Goal: Book appointment/travel/reservation

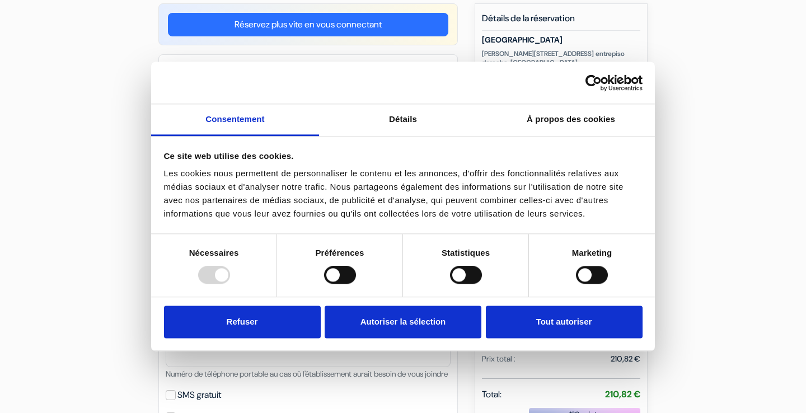
scroll to position [100, 0]
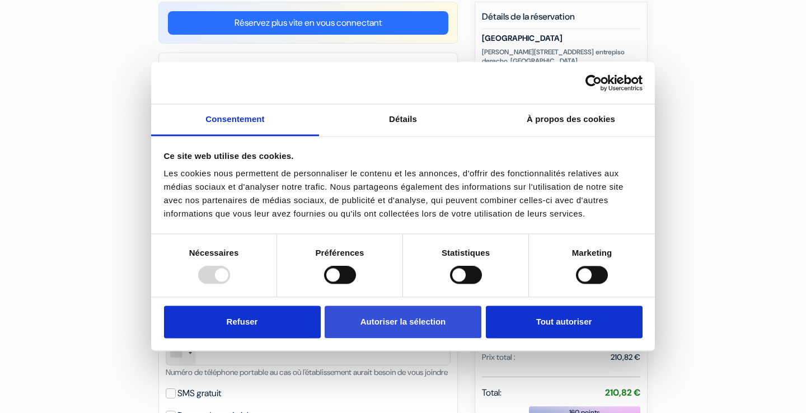
click at [452, 327] on button "Autoriser la sélection" at bounding box center [403, 322] width 157 height 32
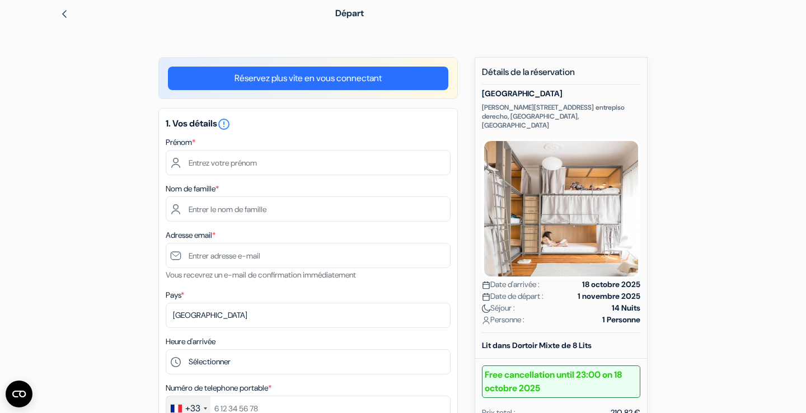
scroll to position [46, 0]
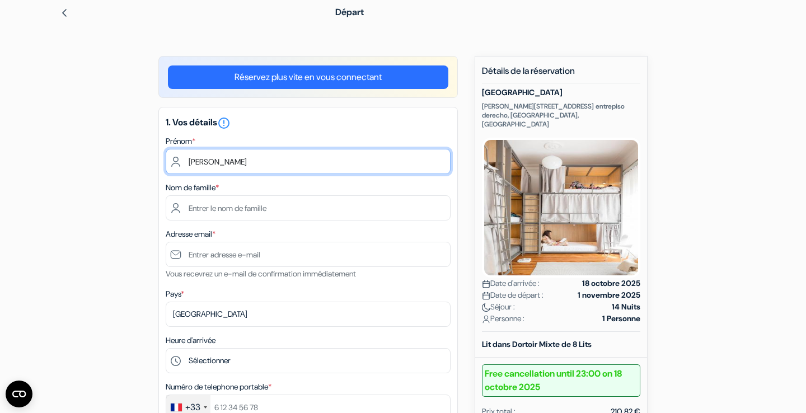
type input "[PERSON_NAME]"
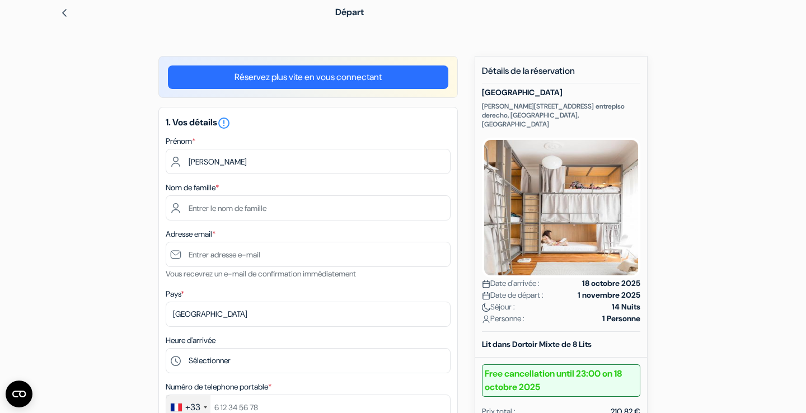
click at [332, 221] on div "1. Vos détails error_outline Prénom * [PERSON_NAME] Nom de famille * Adresse em…" at bounding box center [307, 300] width 299 height 387
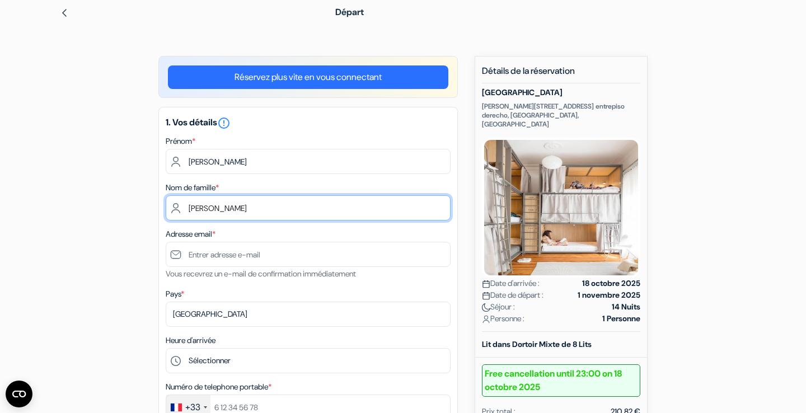
type input "[PERSON_NAME]"
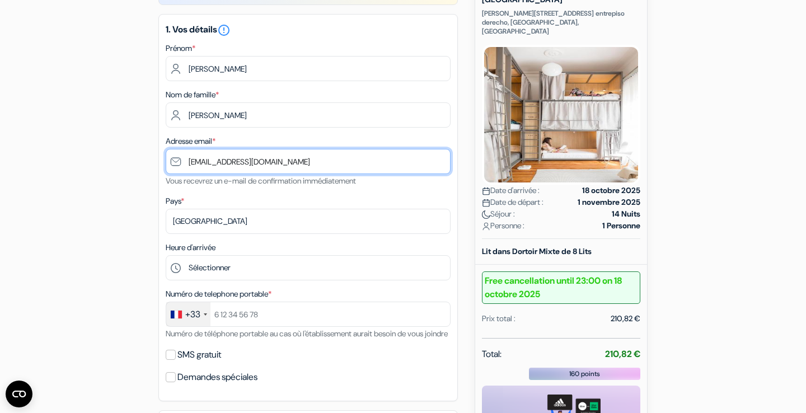
scroll to position [156, 0]
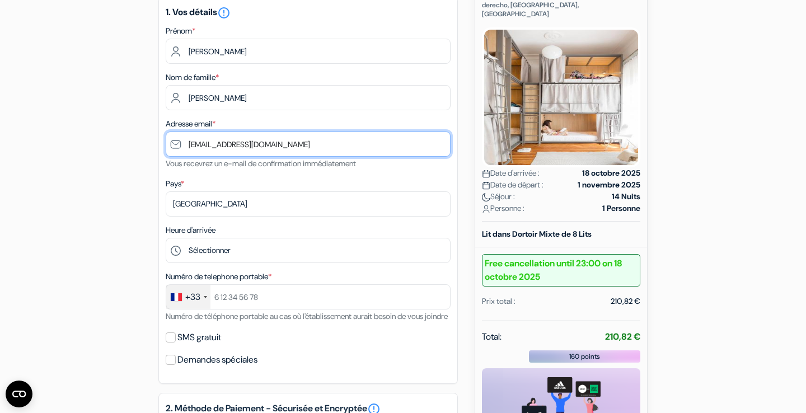
type input "[EMAIL_ADDRESS][DOMAIN_NAME]"
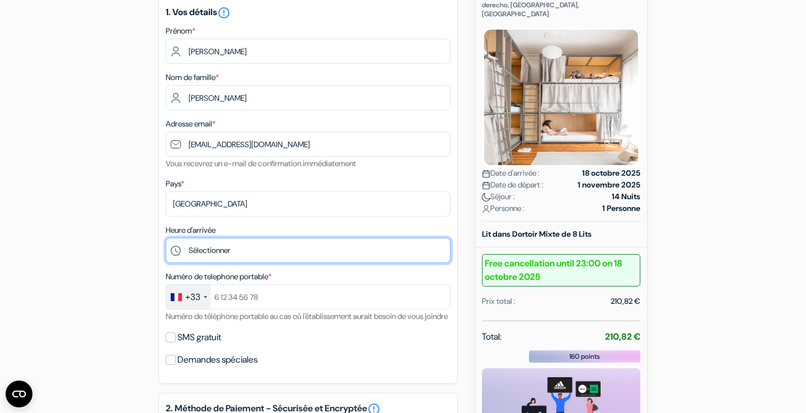
select select "14"
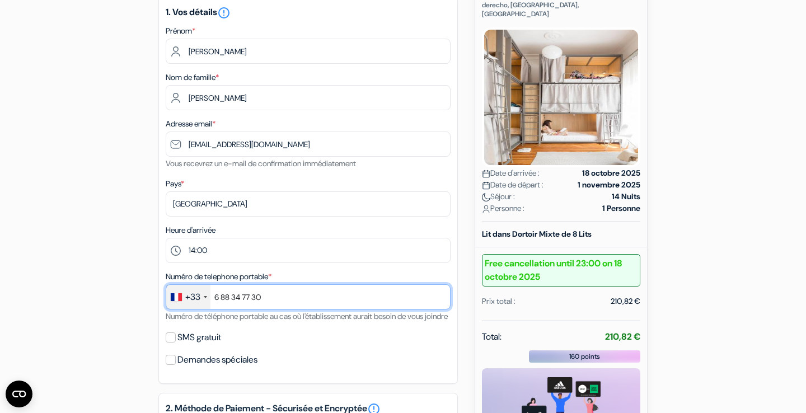
type input "6 88 34 77 30"
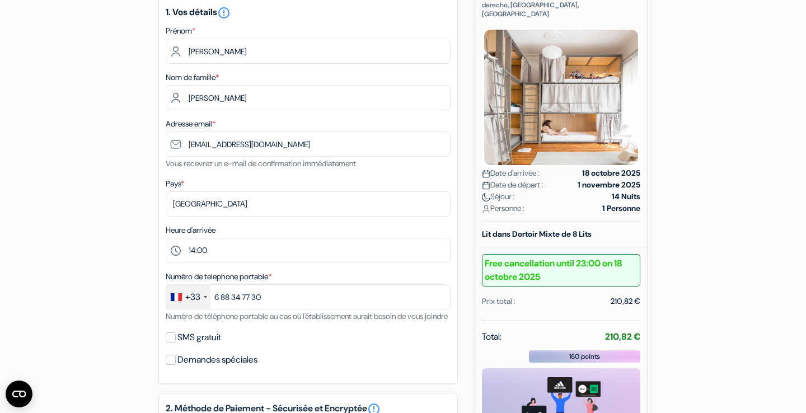
click at [149, 310] on div "add_box [GEOGRAPHIC_DATA] [PERSON_NAME] 1410 entrepiso derecho, [GEOGRAPHIC_DAT…" at bounding box center [403, 367] width 739 height 843
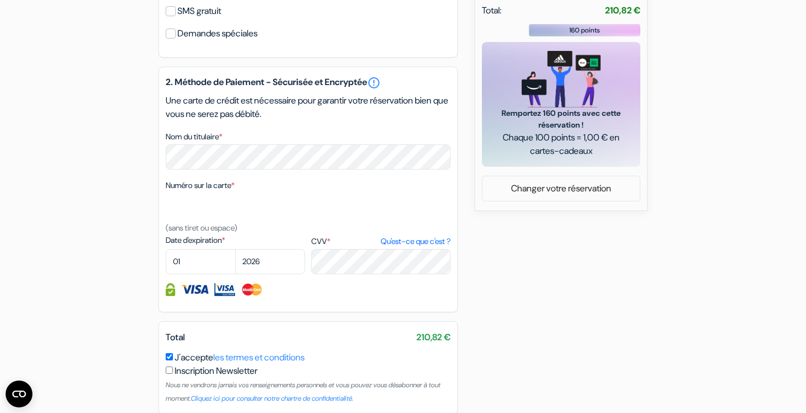
scroll to position [494, 0]
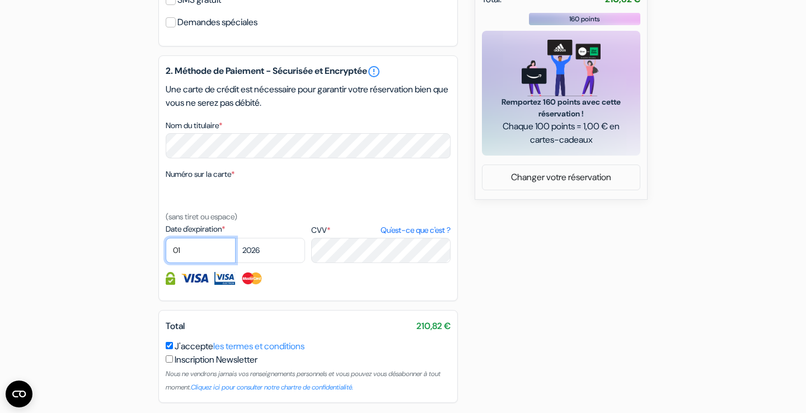
select select "09"
select select "2028"
click at [327, 298] on div "2. Méthode de Paiement - Sécurisée et Encryptée error_outline Une carte de créd…" at bounding box center [307, 178] width 299 height 246
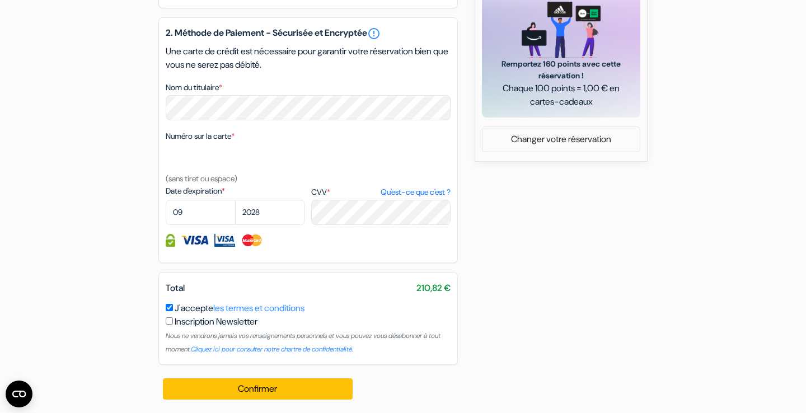
scroll to position [545, 0]
click at [234, 379] on button "Confirmer Loading..." at bounding box center [258, 388] width 190 height 21
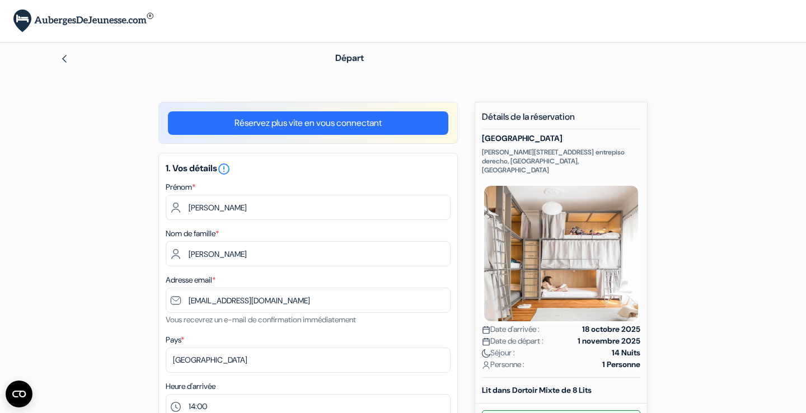
scroll to position [0, 0]
